Goal: Information Seeking & Learning: Check status

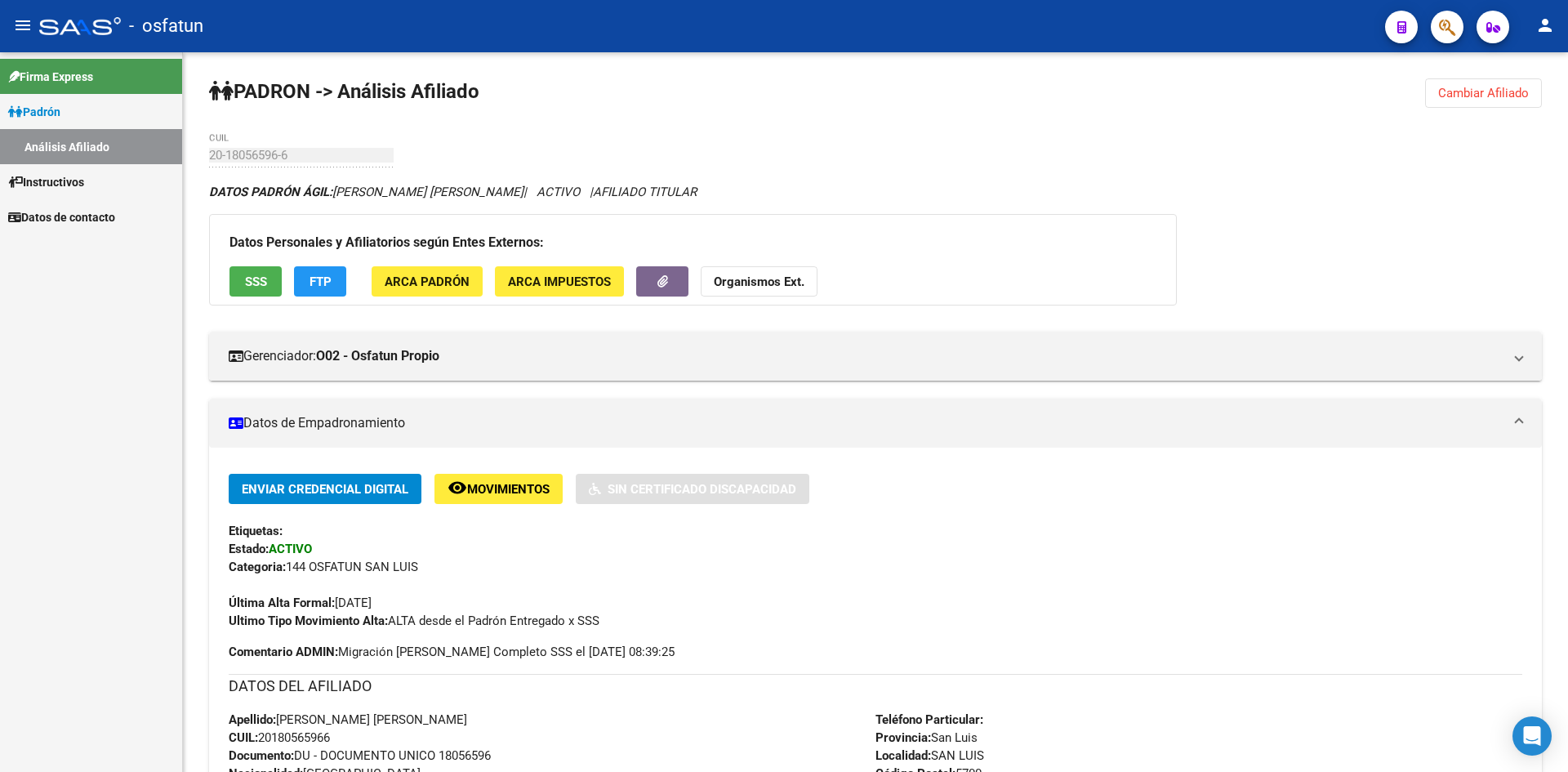
click at [55, 104] on span "Padrón" at bounding box center [34, 112] width 53 height 18
click at [84, 141] on span "Instructivos" at bounding box center [46, 147] width 76 height 18
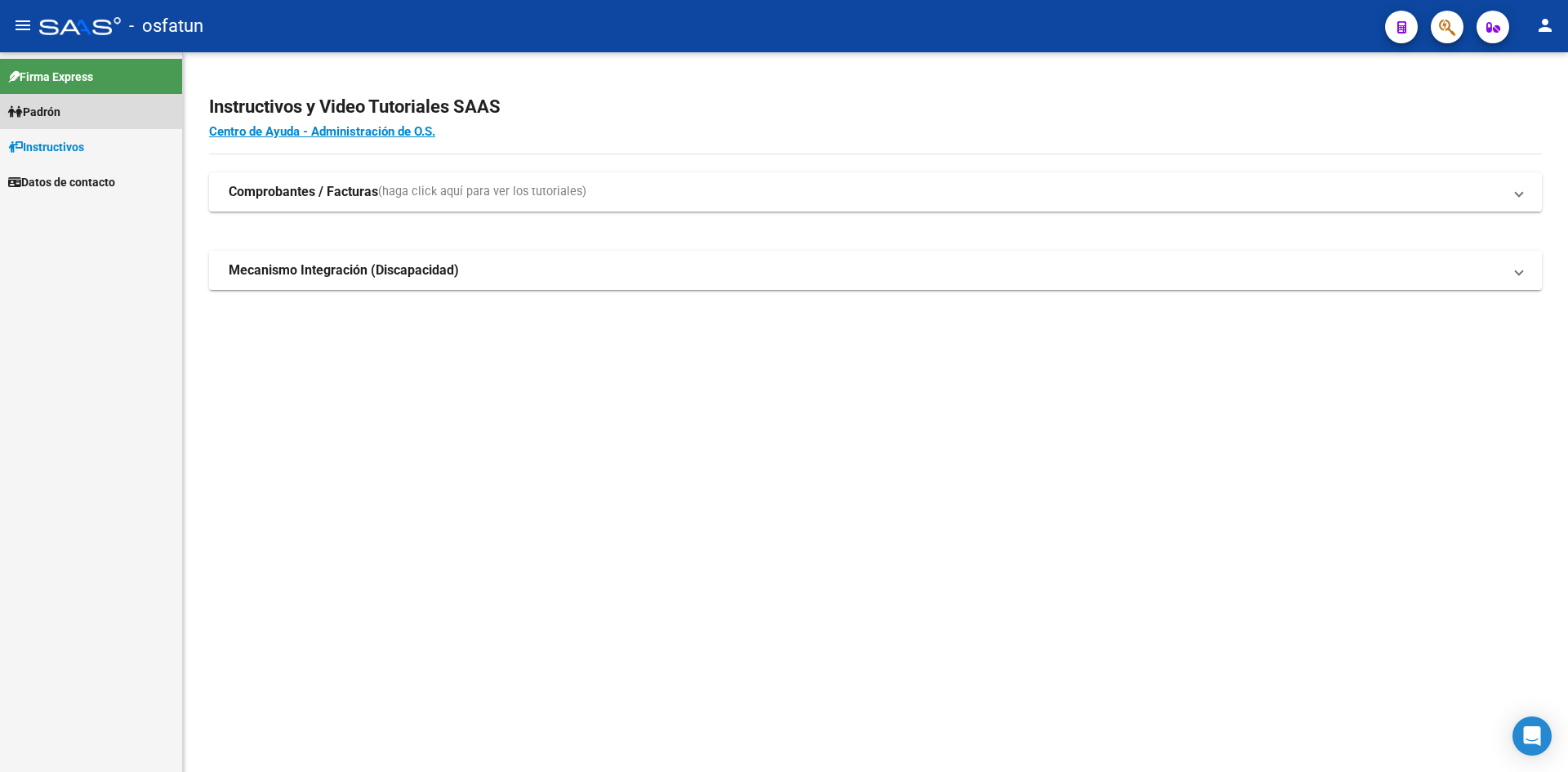
click at [68, 107] on link "Padrón" at bounding box center [91, 111] width 182 height 35
click at [100, 146] on link "Análisis Afiliado" at bounding box center [91, 146] width 182 height 35
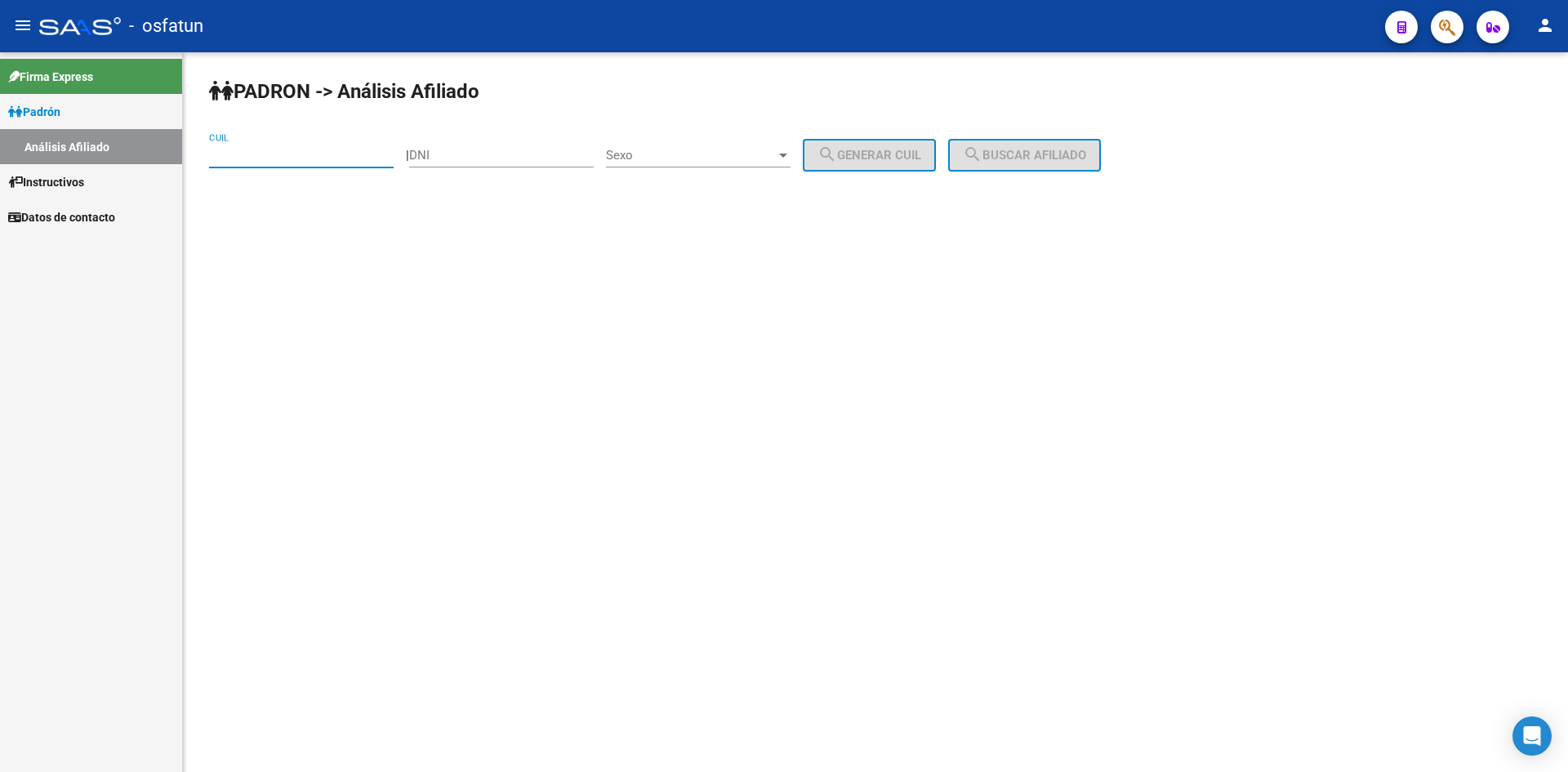
click at [326, 155] on input "CUIL" at bounding box center [302, 155] width 184 height 15
drag, startPoint x: 329, startPoint y: 147, endPoint x: 240, endPoint y: 147, distance: 89.0
click at [240, 147] on div "CUIL" at bounding box center [302, 149] width 184 height 35
drag, startPoint x: 240, startPoint y: 147, endPoint x: 219, endPoint y: 159, distance: 24.2
click at [219, 159] on input "CUIL" at bounding box center [302, 155] width 184 height 15
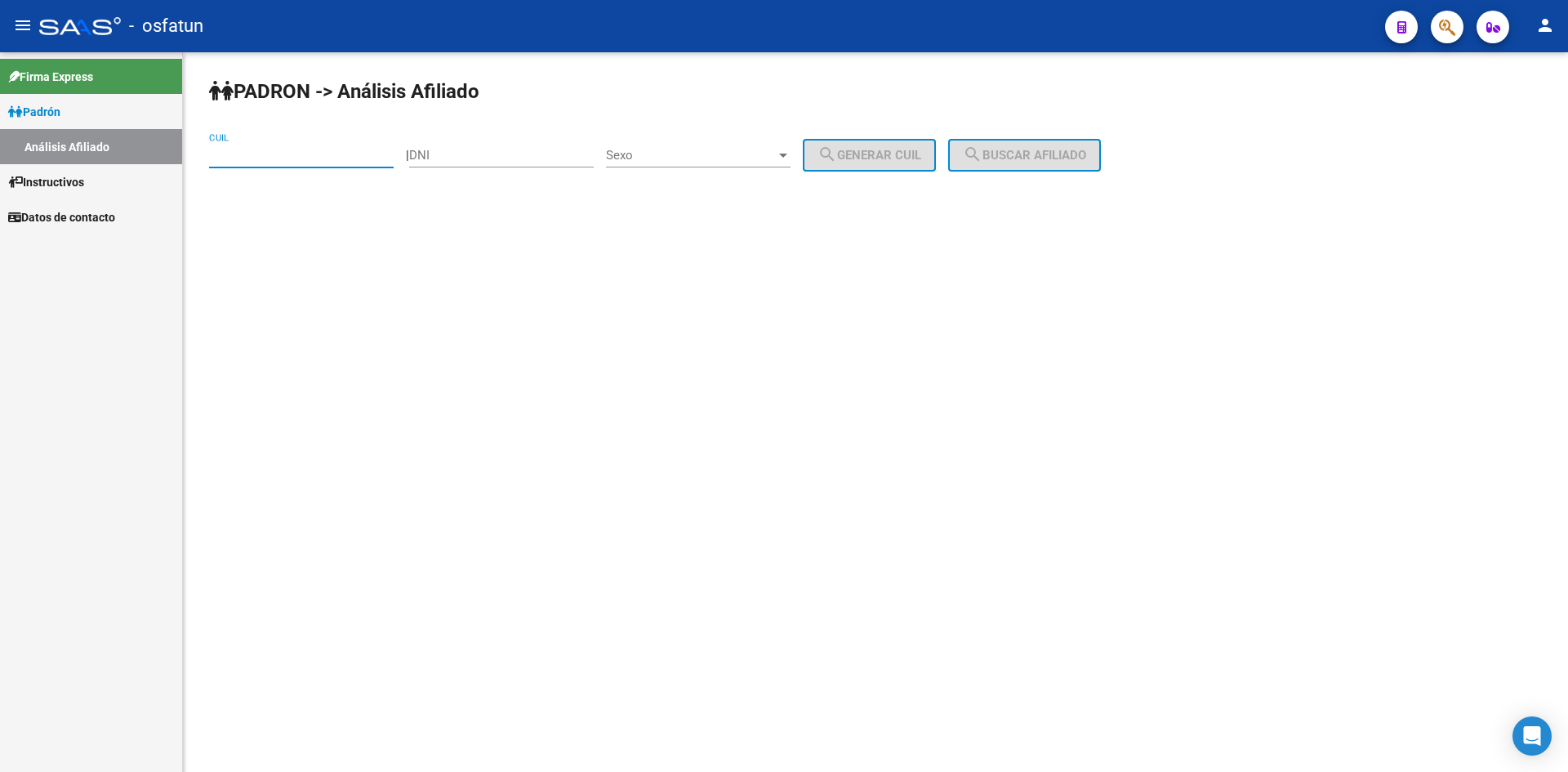
paste input "27-36227710-3"
type input "27-36227710-3"
click at [472, 152] on input "DNI" at bounding box center [502, 155] width 184 height 15
paste input "36227710"
type input "36227710"
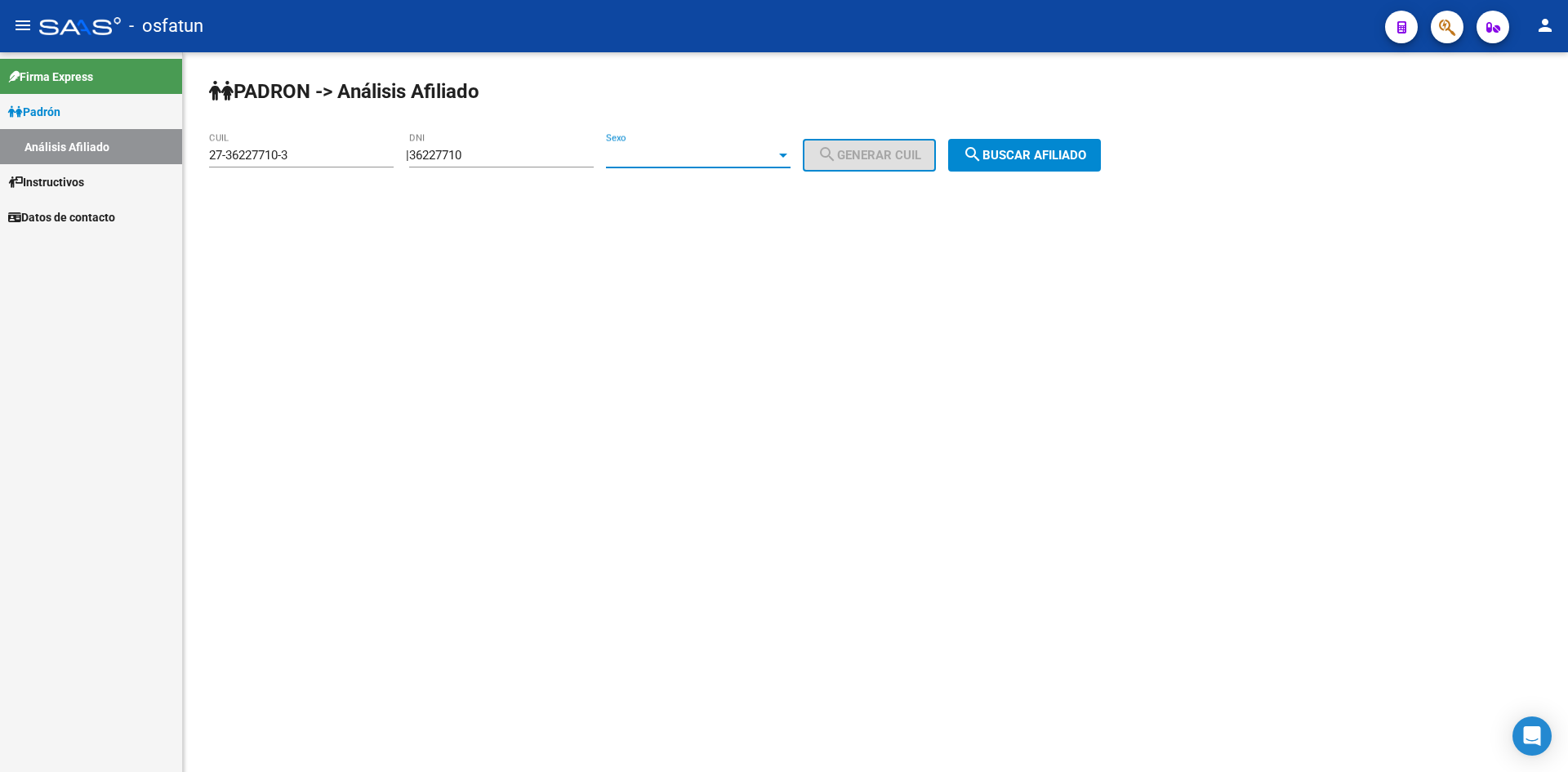
click at [673, 160] on span "Sexo" at bounding box center [690, 155] width 170 height 15
click at [683, 193] on span "Femenino" at bounding box center [716, 192] width 184 height 37
click at [1017, 151] on span "search Buscar afiliado" at bounding box center [1025, 155] width 123 height 15
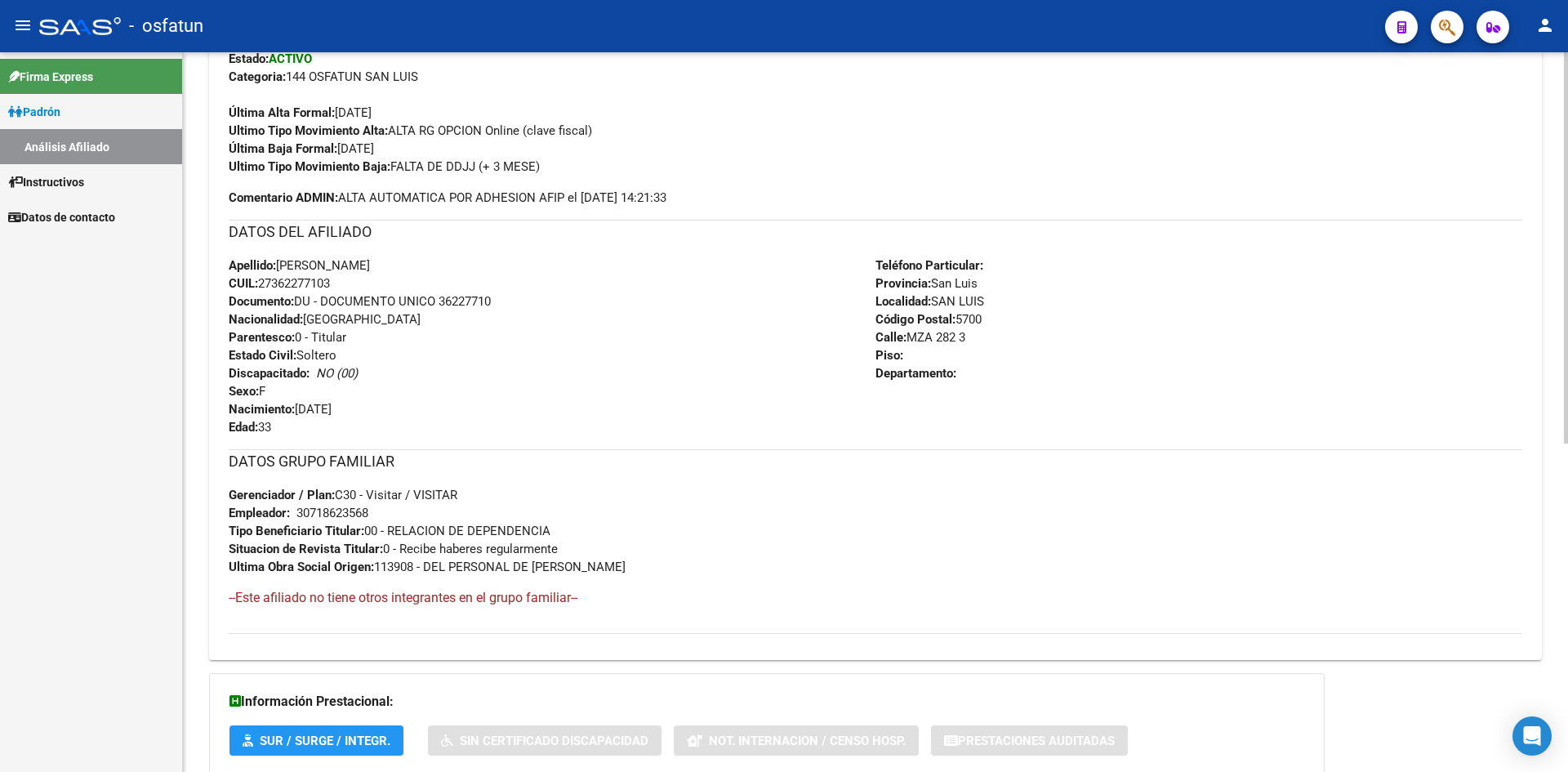
scroll to position [604, 0]
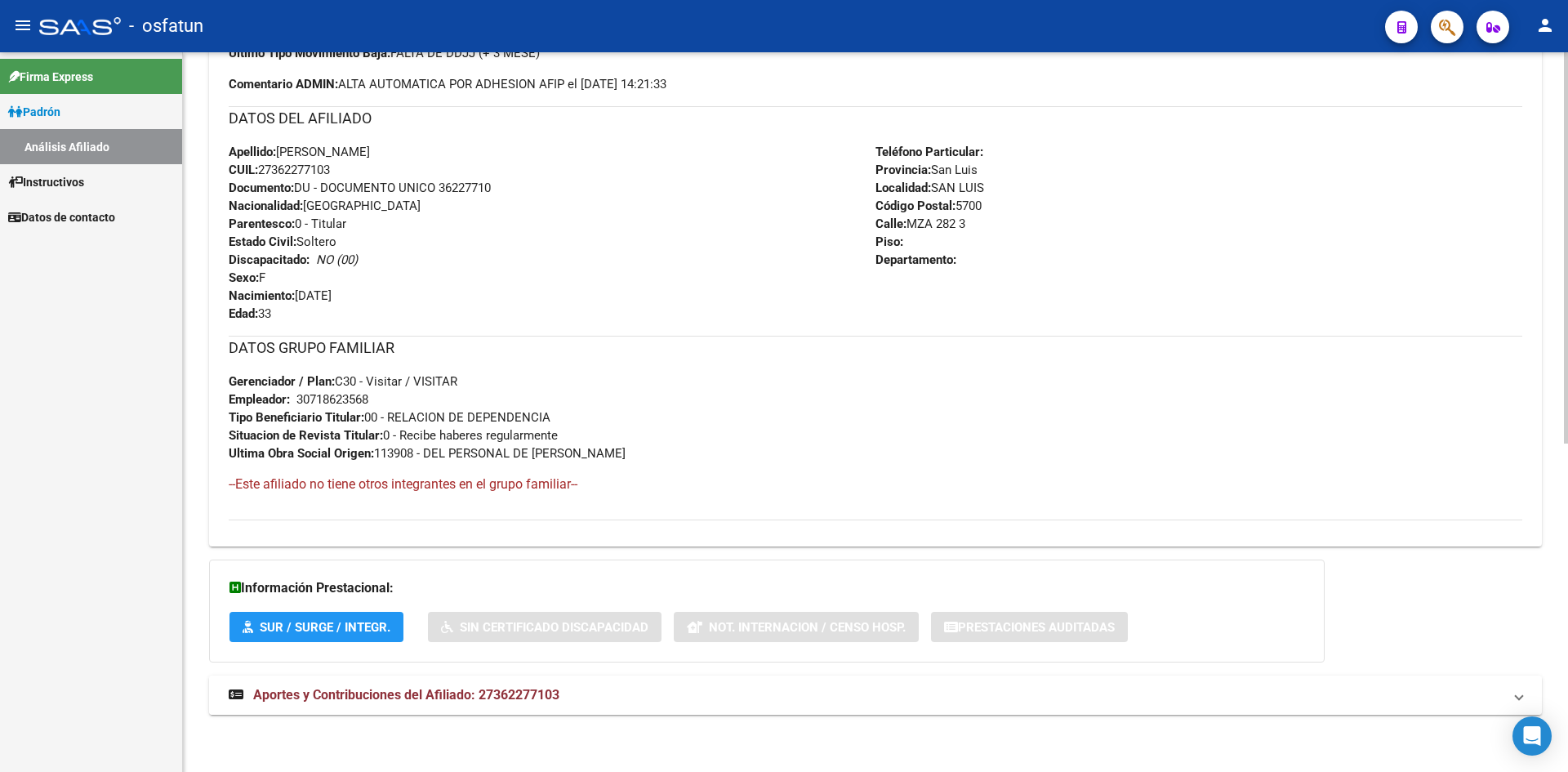
click at [372, 696] on span "Aportes y Contribuciones del Afiliado: 27362277103" at bounding box center [406, 696] width 306 height 16
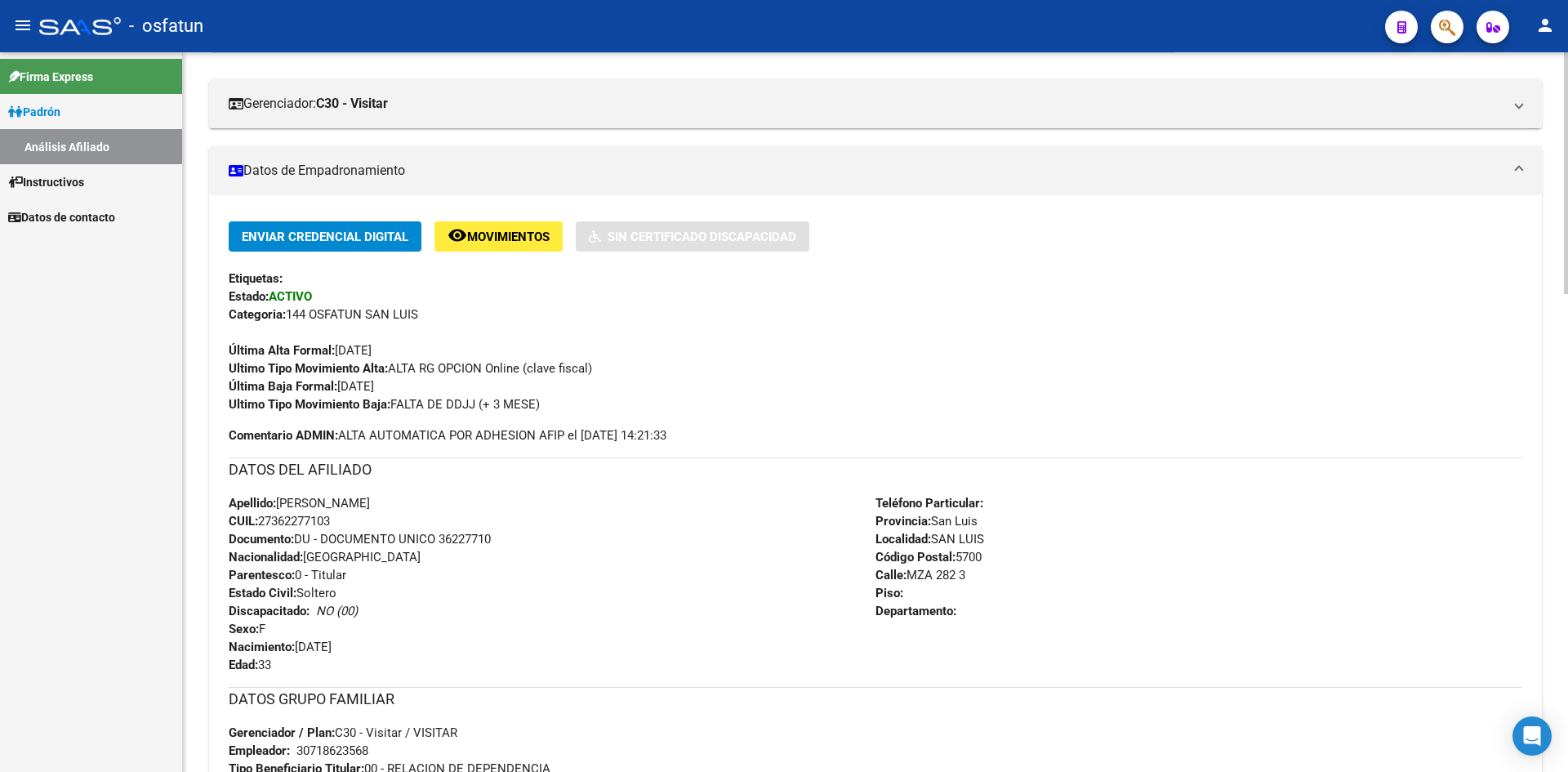
scroll to position [113, 0]
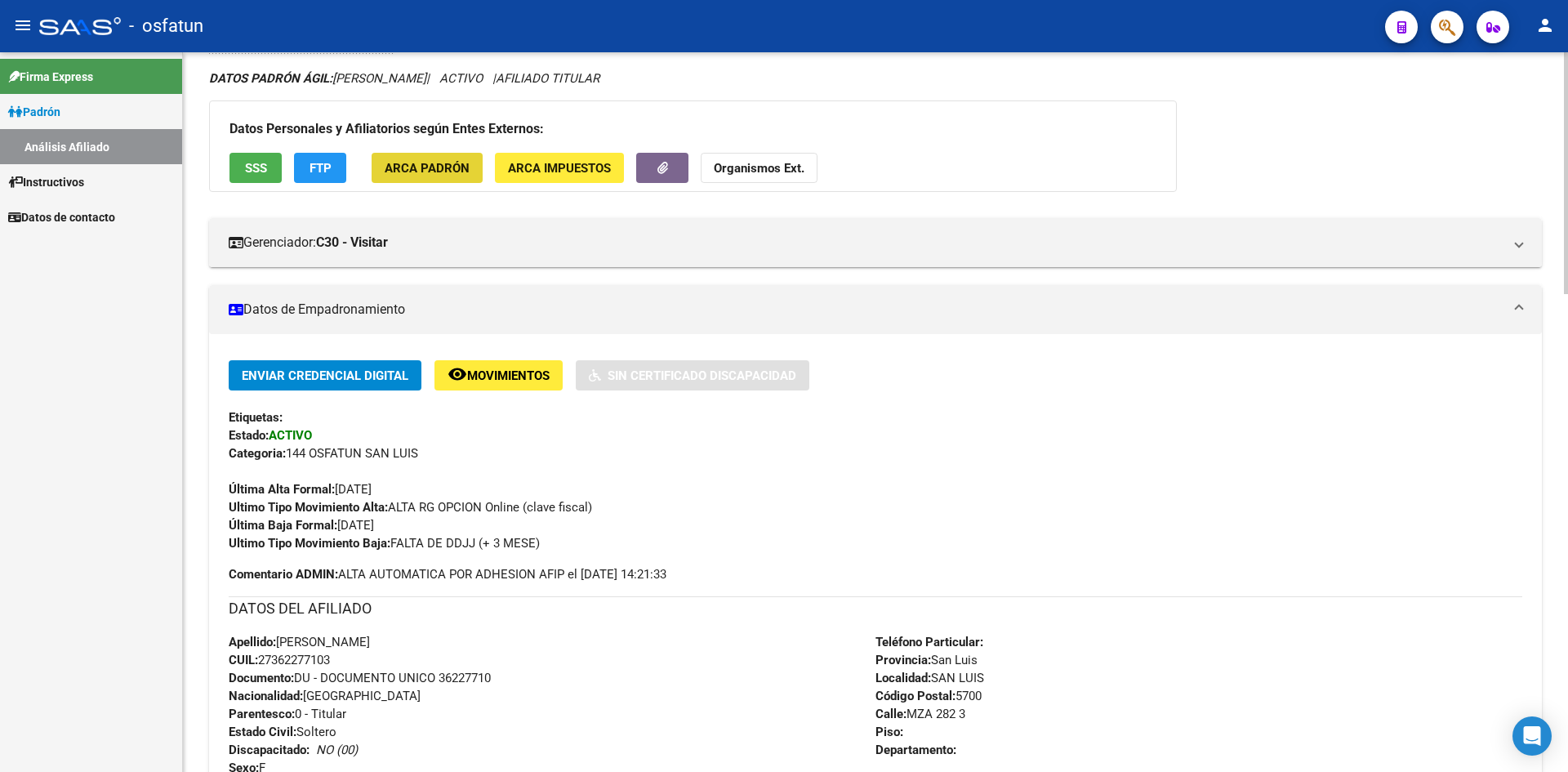
click at [433, 173] on span "ARCA Padrón" at bounding box center [427, 168] width 85 height 15
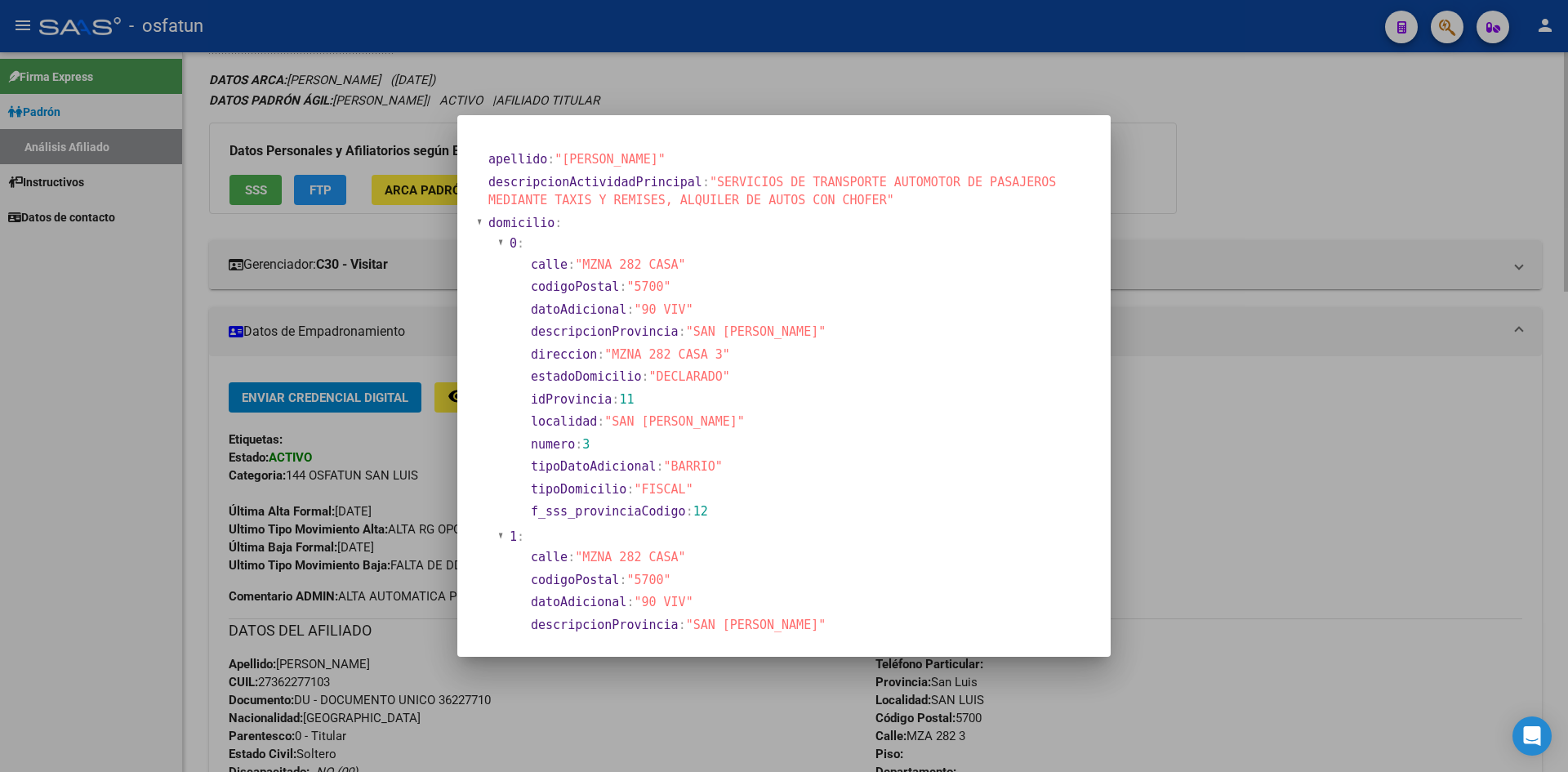
drag, startPoint x: 1335, startPoint y: 497, endPoint x: 1189, endPoint y: 413, distance: 168.4
click at [1332, 496] on div at bounding box center [784, 386] width 1568 height 772
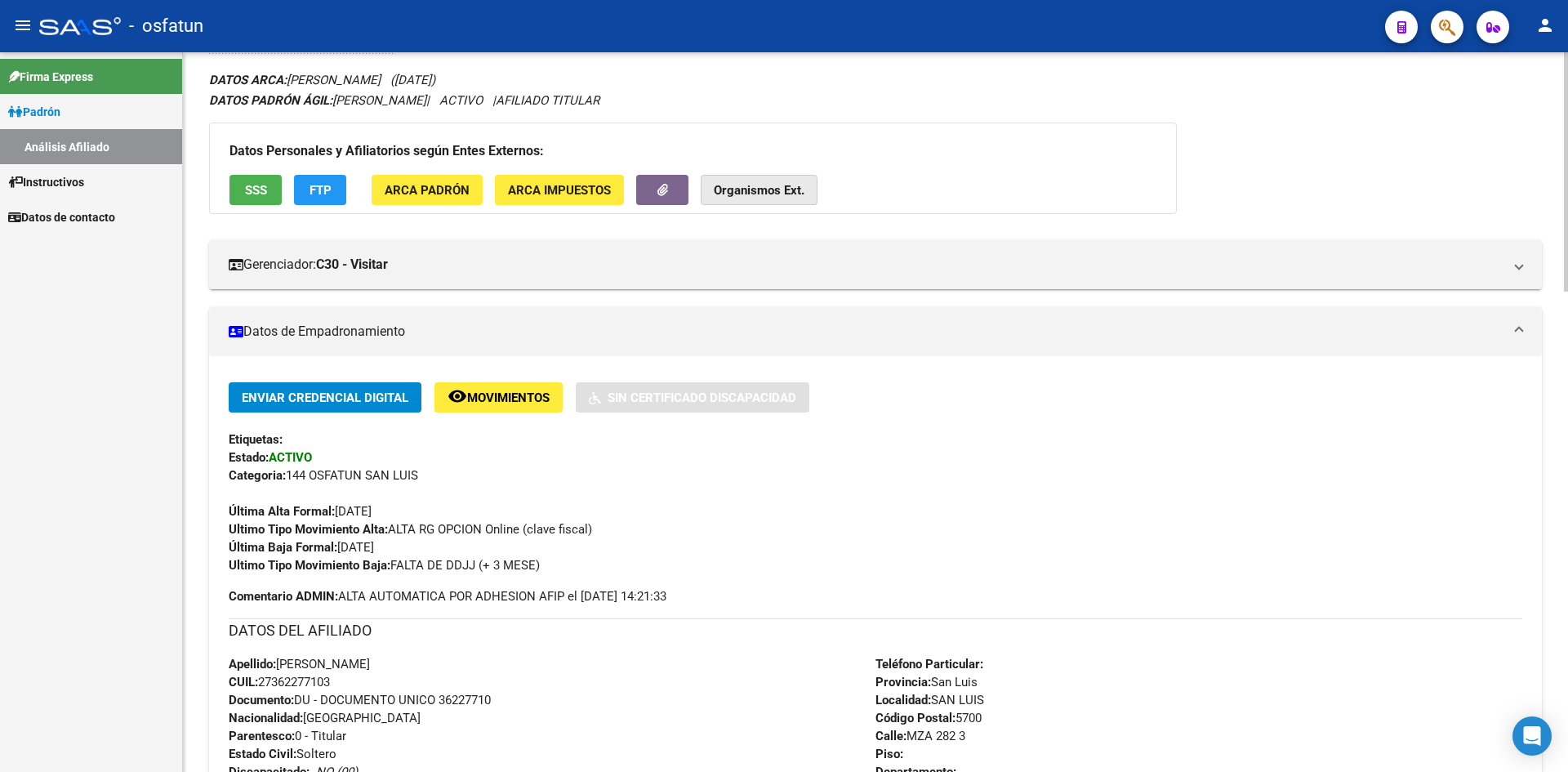
click at [772, 192] on strong "Organismos Ext." at bounding box center [759, 190] width 90 height 15
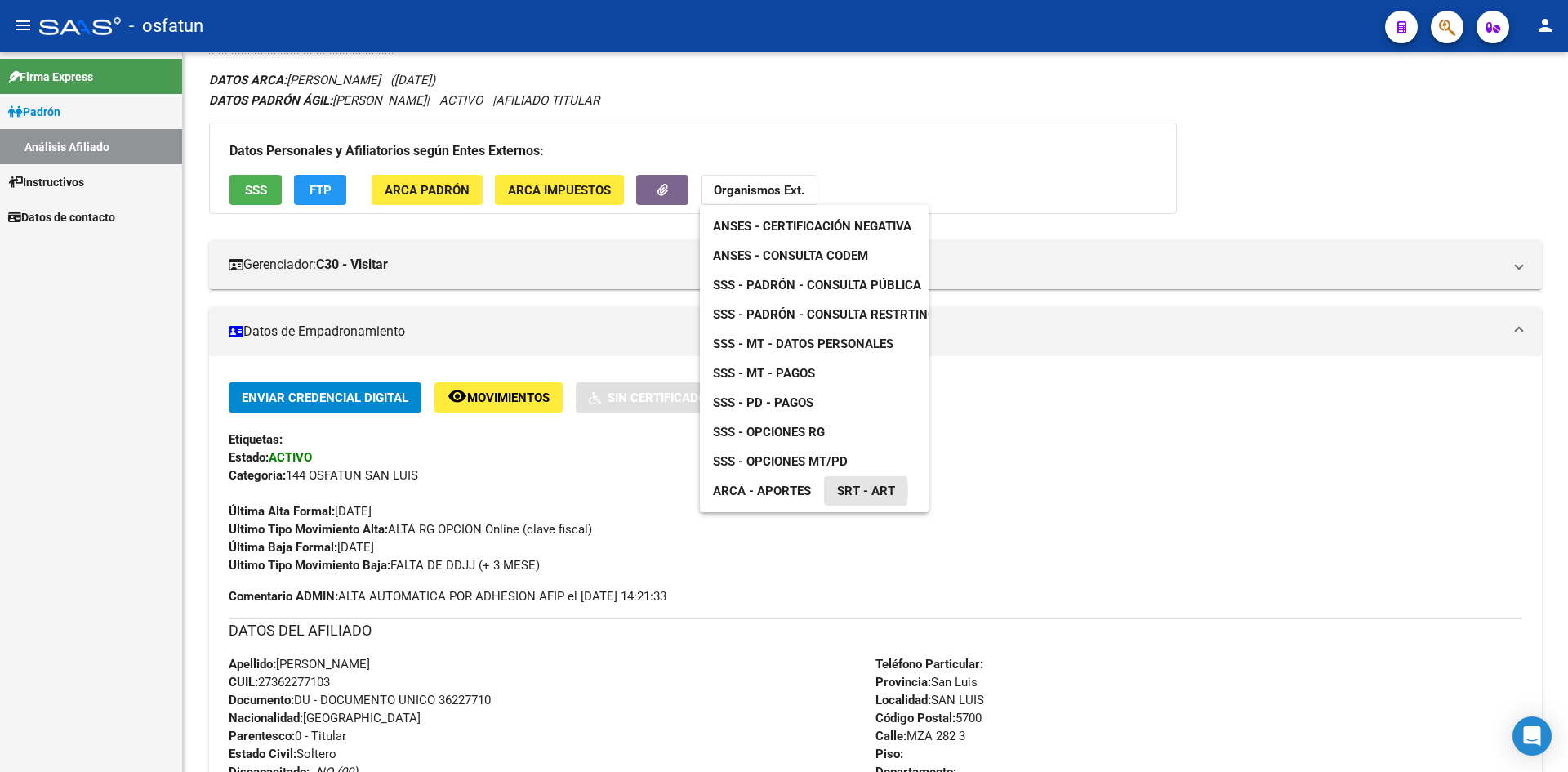
click at [826, 491] on link "SRT - ART" at bounding box center [866, 491] width 84 height 30
